Goal: Navigation & Orientation: Find specific page/section

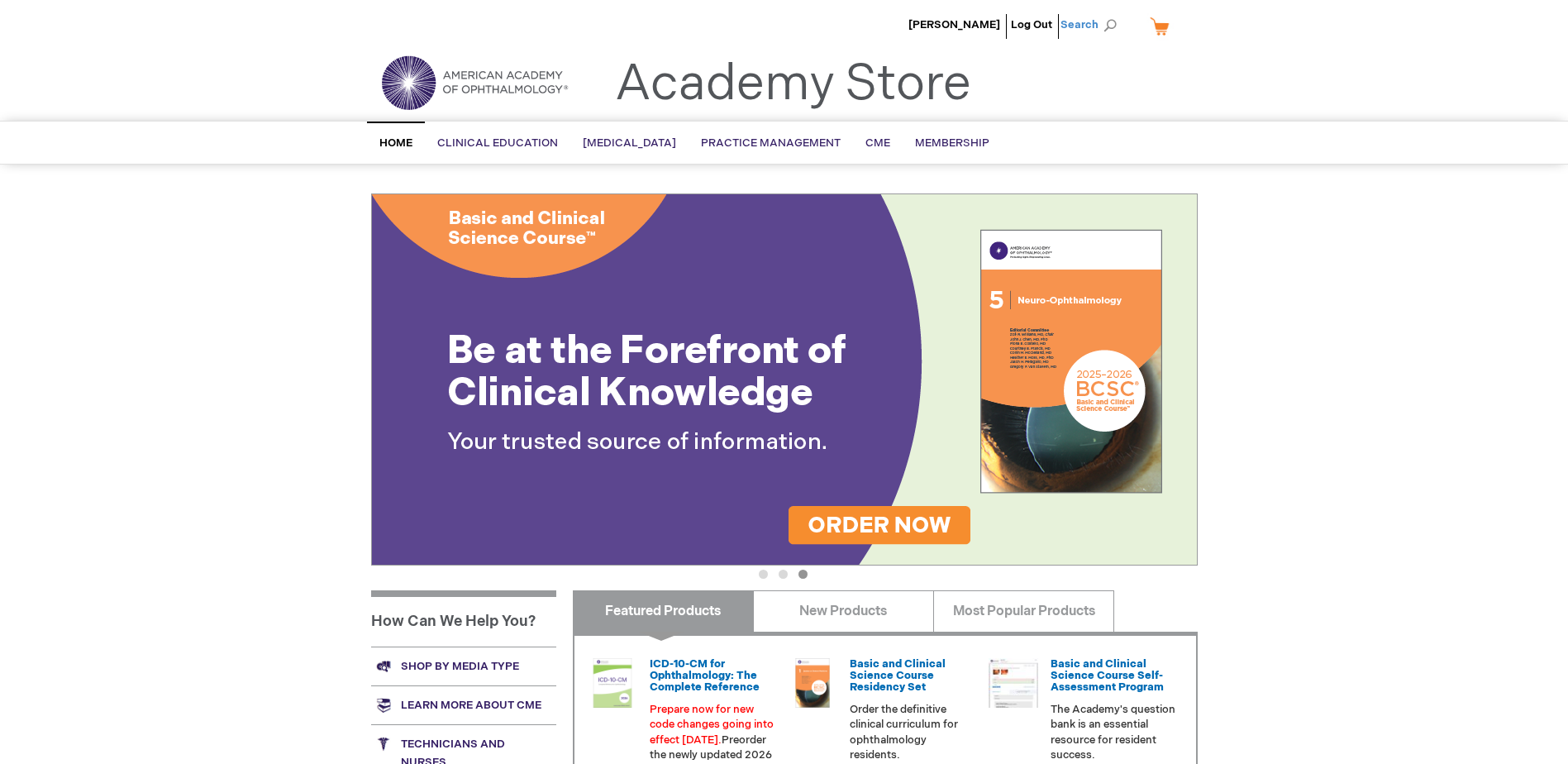
click at [1089, 27] on span "Search" at bounding box center [1092, 25] width 63 height 33
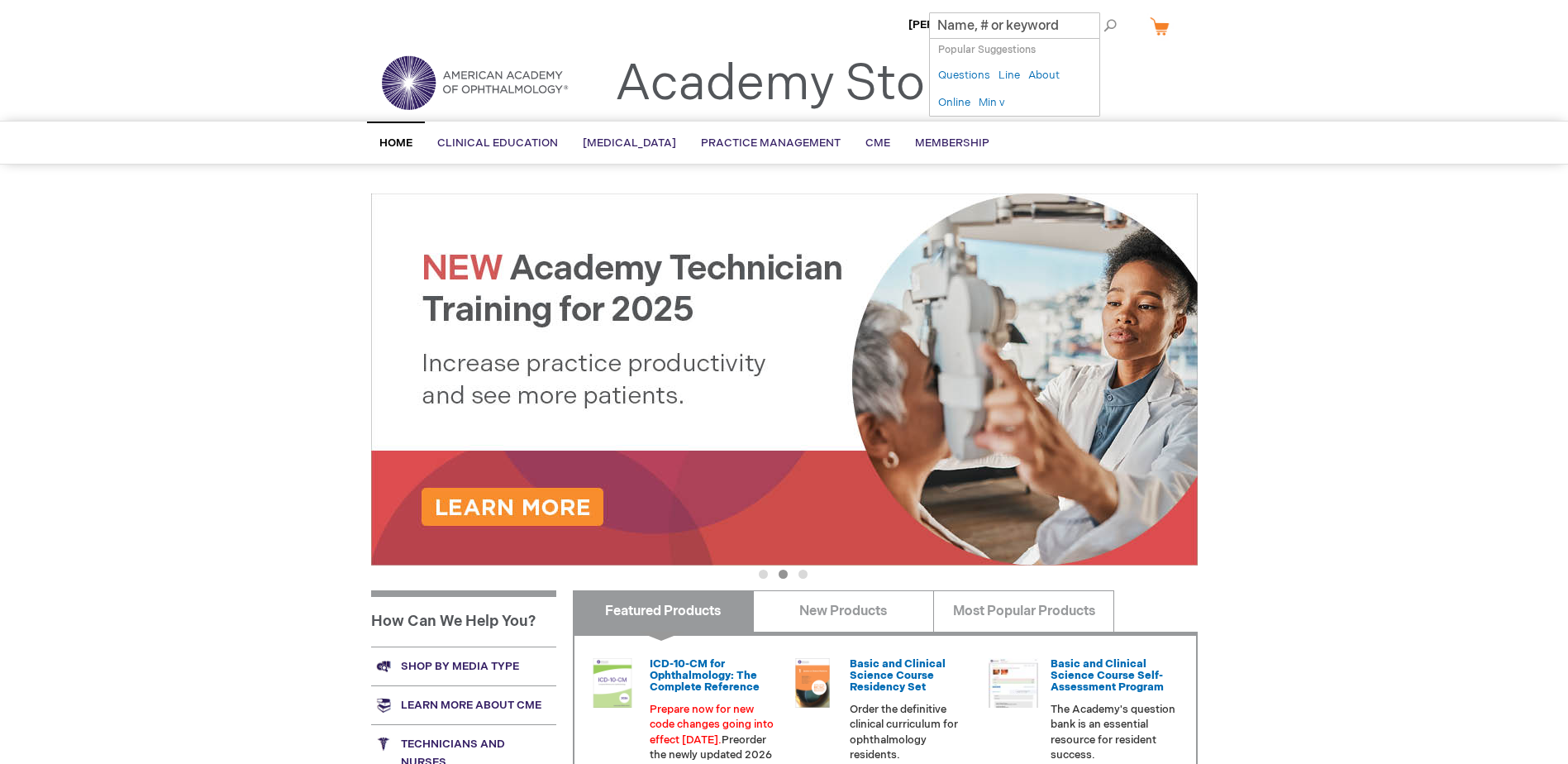
click at [396, 138] on span "Home" at bounding box center [395, 143] width 33 height 13
